Goal: Understand process/instructions: Learn about a topic

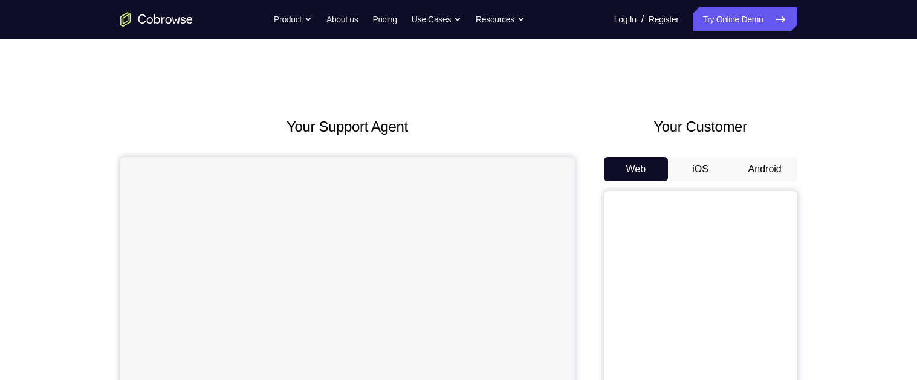
click at [777, 174] on button "Android" at bounding box center [765, 169] width 65 height 24
click at [745, 167] on button "Android" at bounding box center [765, 169] width 65 height 24
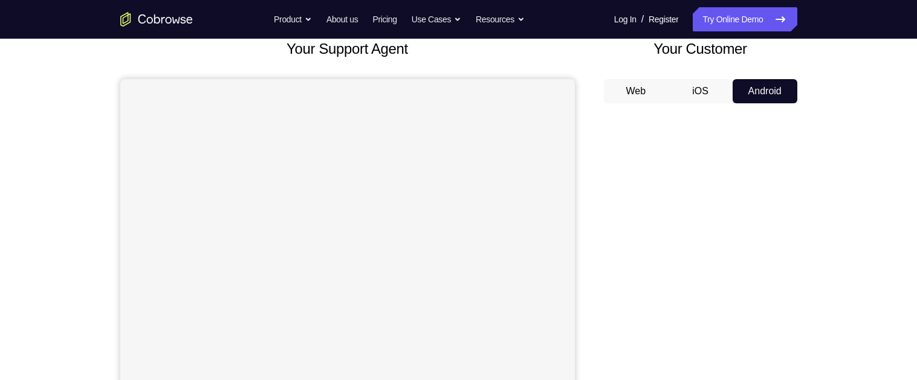
scroll to position [79, 0]
